Goal: Task Accomplishment & Management: Use online tool/utility

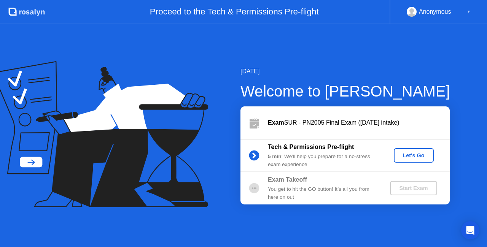
click at [414, 161] on button "Let's Go" at bounding box center [414, 155] width 40 height 14
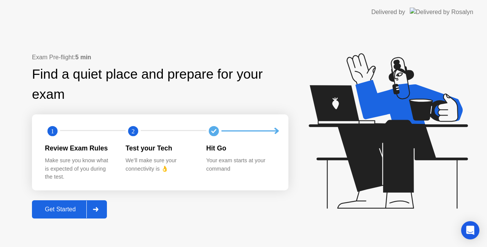
click at [67, 206] on div "Get Started" at bounding box center [60, 209] width 52 height 7
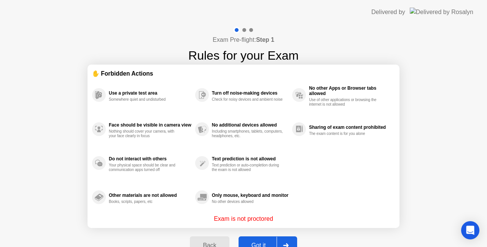
click at [254, 247] on div "Got it" at bounding box center [259, 245] width 36 height 7
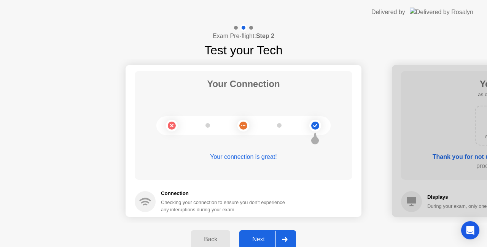
click at [261, 235] on button "Next" at bounding box center [267, 240] width 57 height 18
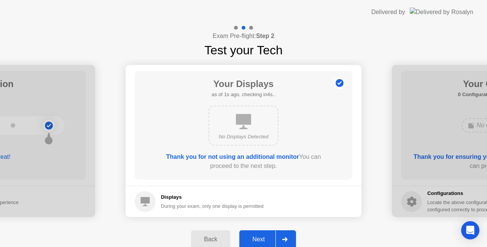
click at [261, 235] on button "Next" at bounding box center [267, 240] width 57 height 18
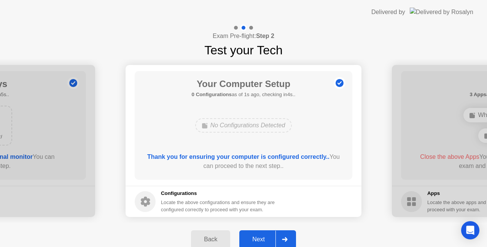
click at [261, 235] on button "Next" at bounding box center [267, 240] width 57 height 18
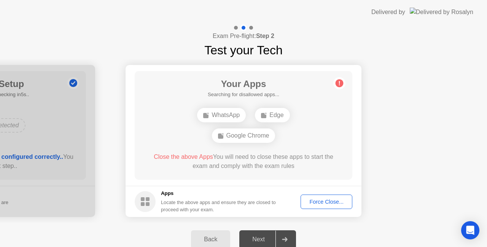
click at [327, 204] on div "Force Close..." at bounding box center [326, 202] width 46 height 6
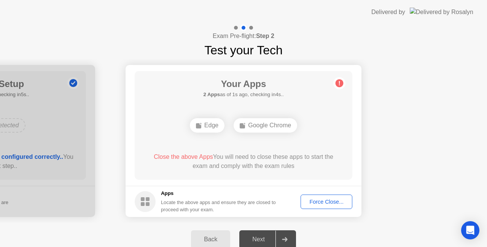
click at [317, 206] on button "Force Close..." at bounding box center [327, 202] width 52 height 14
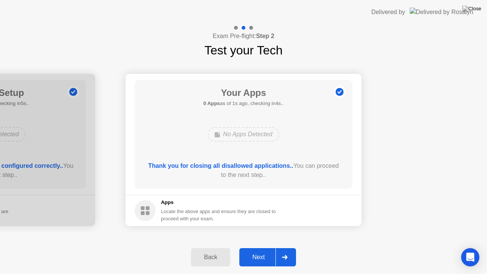
click at [259, 247] on button "Next" at bounding box center [267, 257] width 57 height 18
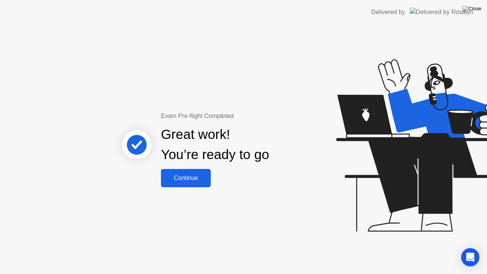
click at [201, 180] on div "Continue" at bounding box center [185, 178] width 45 height 7
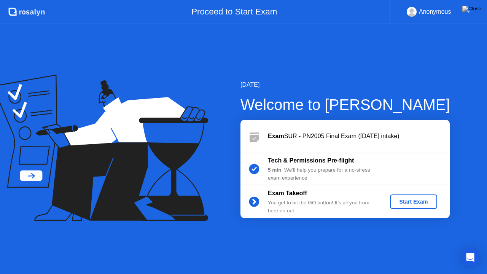
click at [428, 205] on div "Start Exam" at bounding box center [413, 202] width 41 height 6
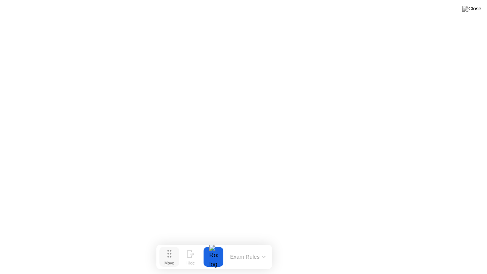
drag, startPoint x: 199, startPoint y: 258, endPoint x: 173, endPoint y: 254, distance: 26.6
click at [172, 247] on icon at bounding box center [169, 254] width 4 height 8
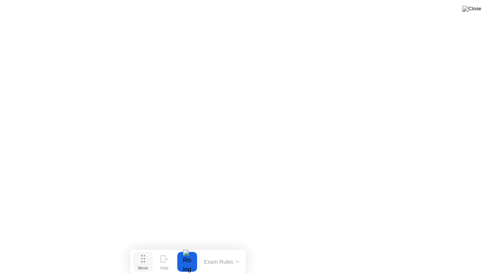
drag, startPoint x: 173, startPoint y: 257, endPoint x: 145, endPoint y: 269, distance: 30.0
click at [145, 247] on button "Move" at bounding box center [143, 262] width 20 height 20
click at [471, 8] on button at bounding box center [472, 9] width 23 height 10
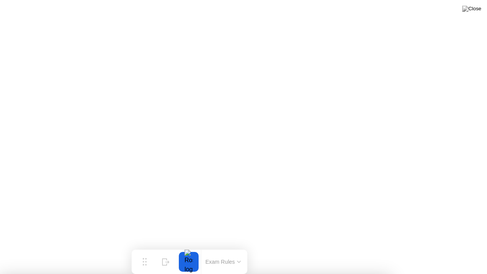
click at [477, 10] on img at bounding box center [471, 9] width 19 height 6
click at [480, 12] on img at bounding box center [471, 9] width 19 height 6
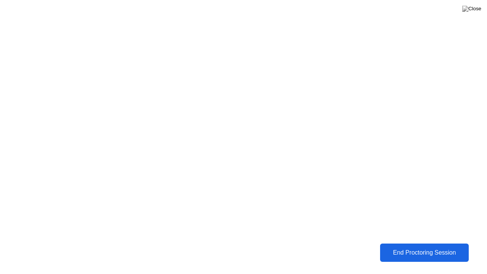
click at [464, 247] on button "End Proctoring Session" at bounding box center [424, 252] width 91 height 19
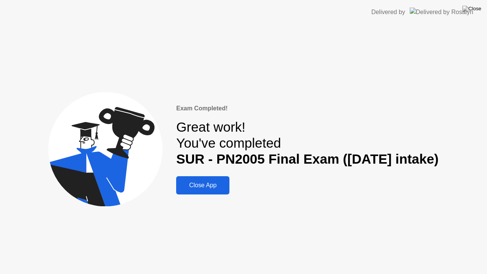
click at [189, 188] on div "Close App" at bounding box center [203, 185] width 49 height 7
